Goal: Information Seeking & Learning: Learn about a topic

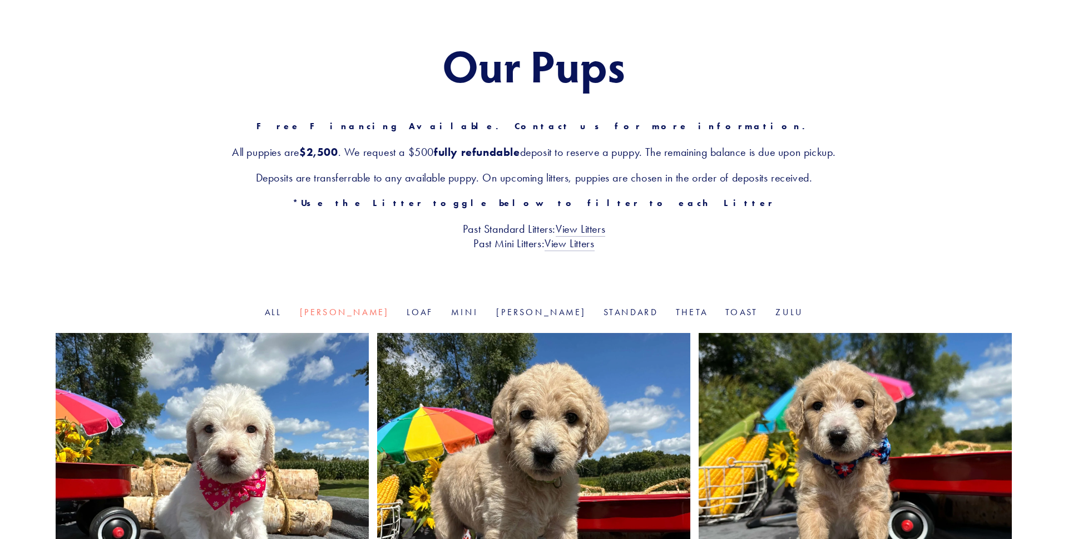
scroll to position [10, 0]
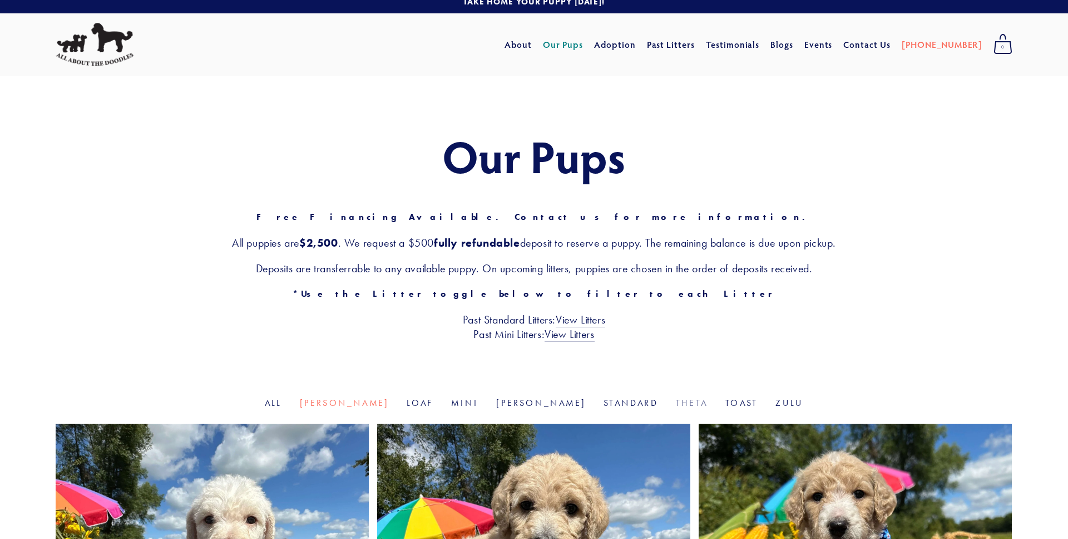
click at [676, 400] on link "Theta" at bounding box center [692, 402] width 32 height 11
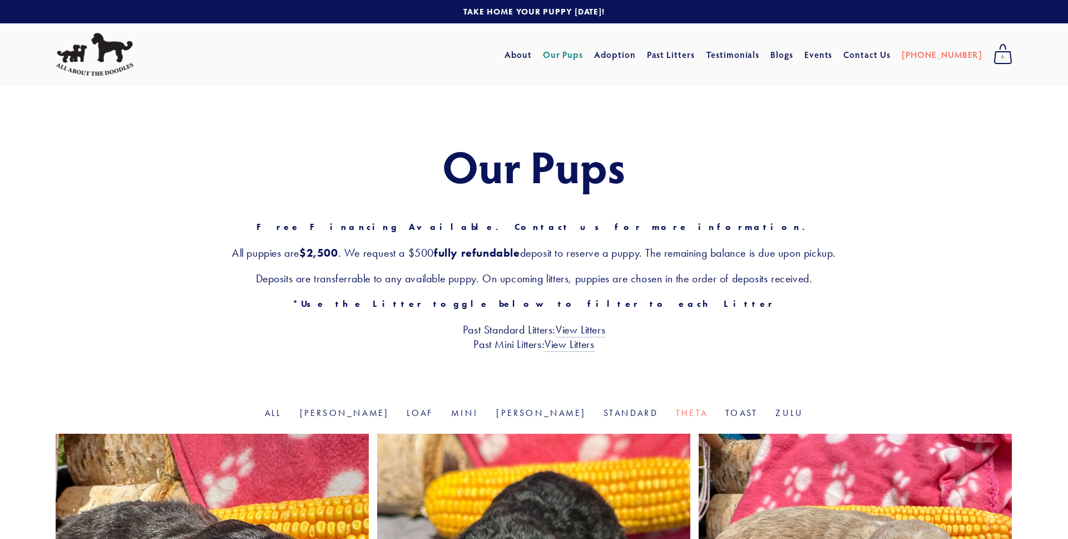
click at [101, 60] on img at bounding box center [95, 54] width 78 height 43
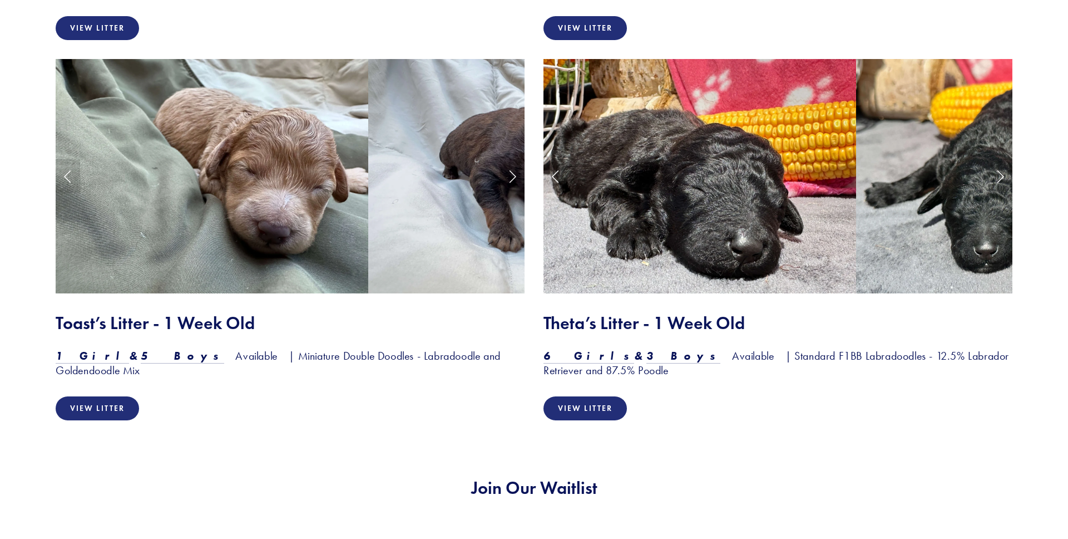
scroll to position [1700, 0]
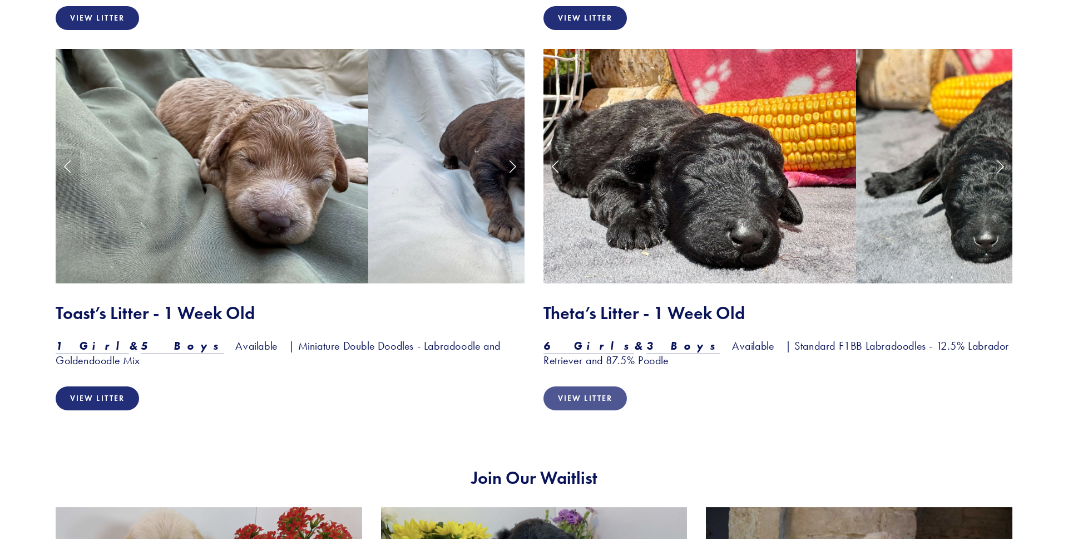
click at [590, 394] on link "View Litter" at bounding box center [585, 398] width 83 height 24
click at [572, 347] on em "6 Girls" at bounding box center [589, 345] width 91 height 13
click at [646, 352] on em "3 Boys" at bounding box center [683, 345] width 75 height 13
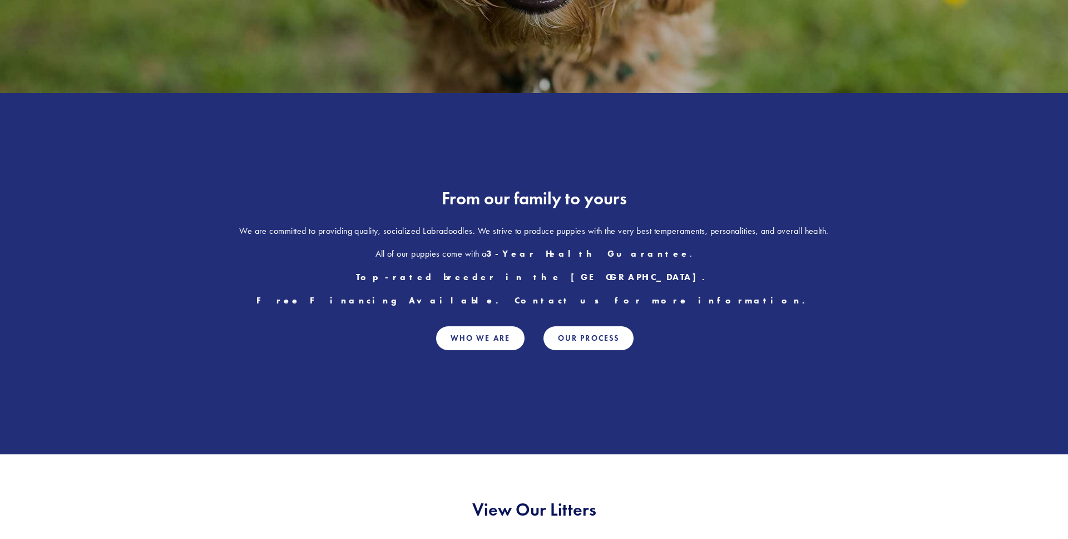
scroll to position [0, 0]
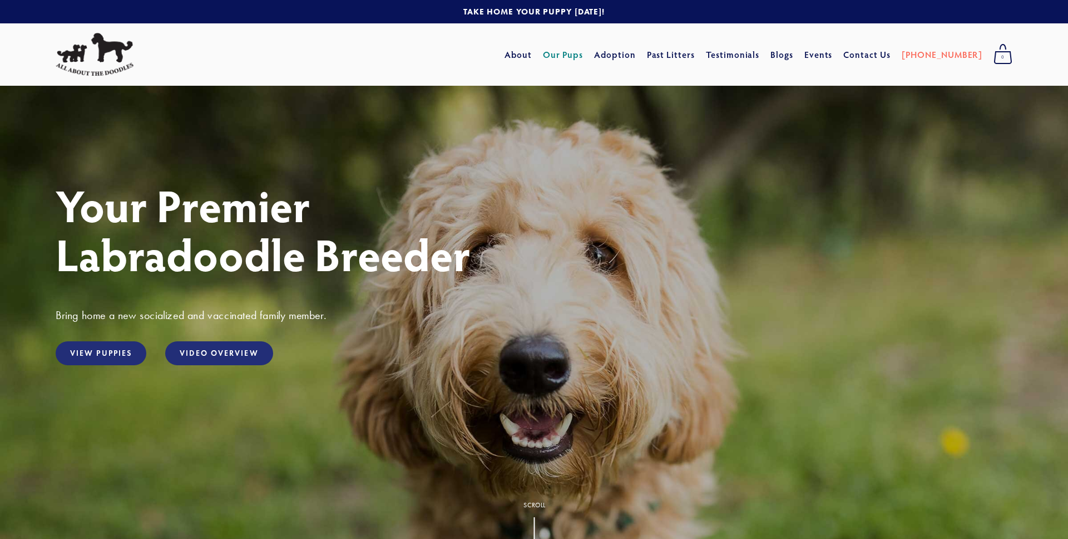
click at [584, 50] on link "Our Pups" at bounding box center [563, 55] width 41 height 20
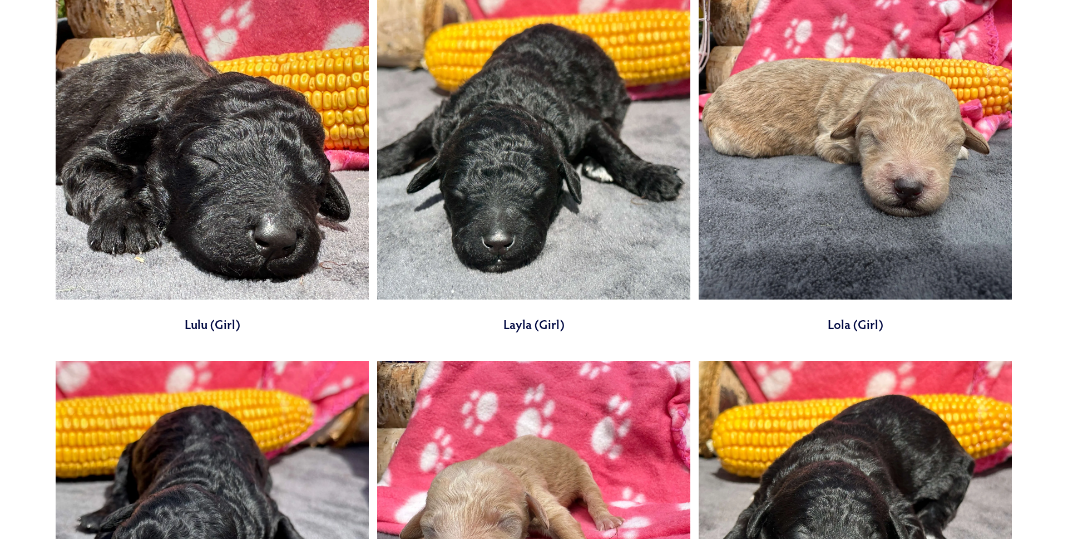
scroll to position [288, 0]
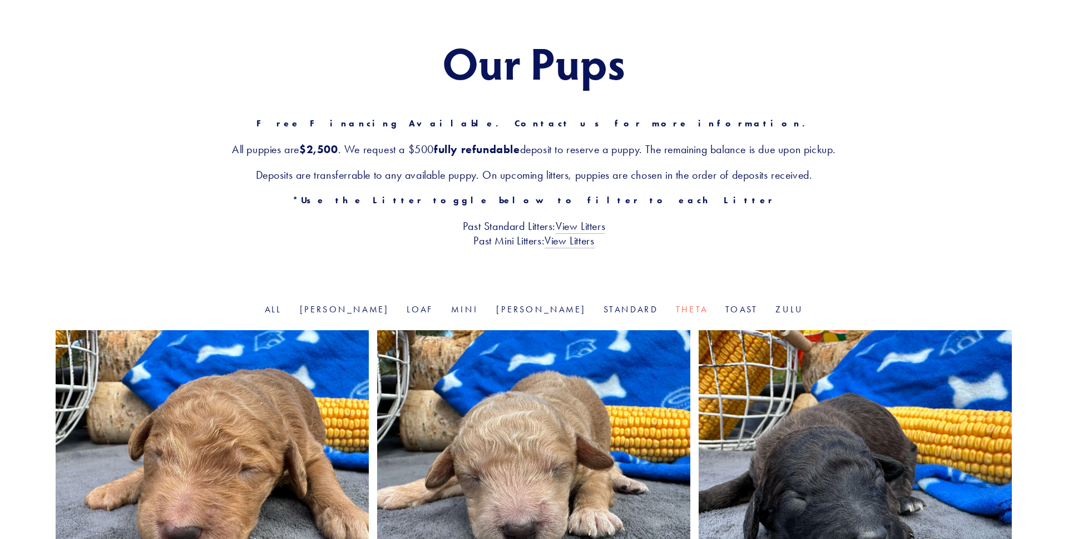
scroll to position [82, 0]
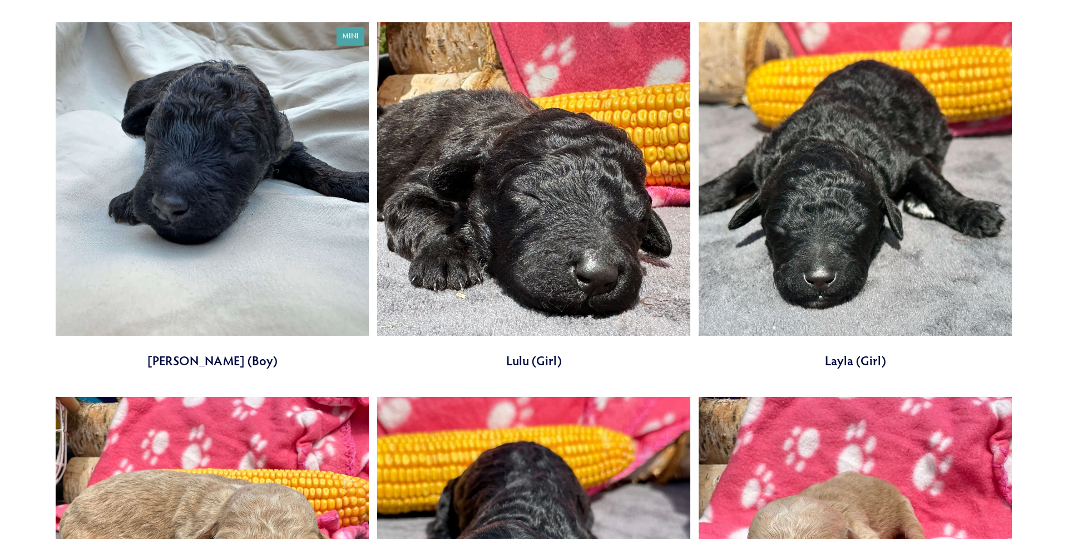
scroll to position [4048, 0]
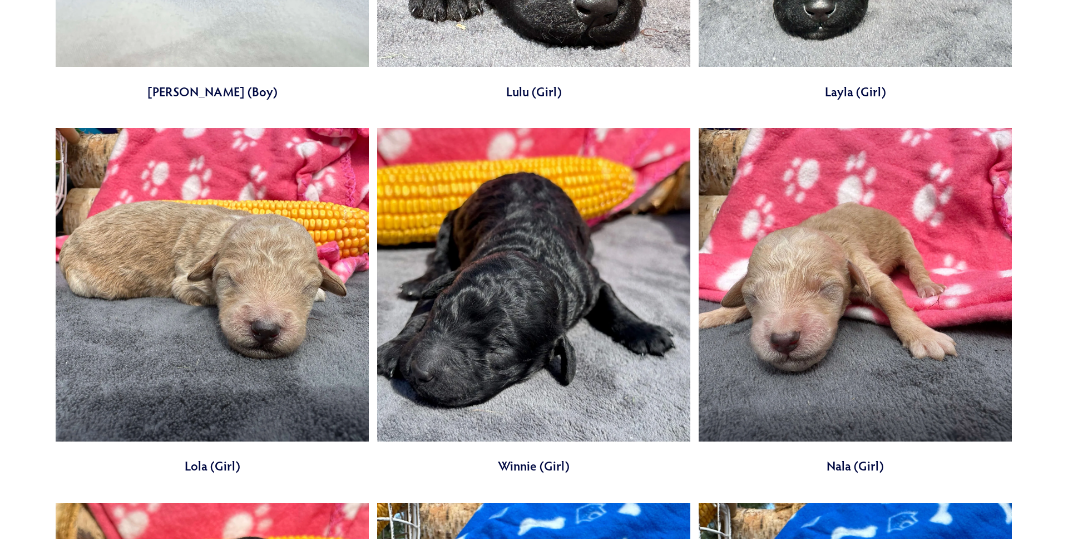
click at [199, 278] on link at bounding box center [212, 301] width 313 height 347
